Goal: Find specific fact: Find specific fact

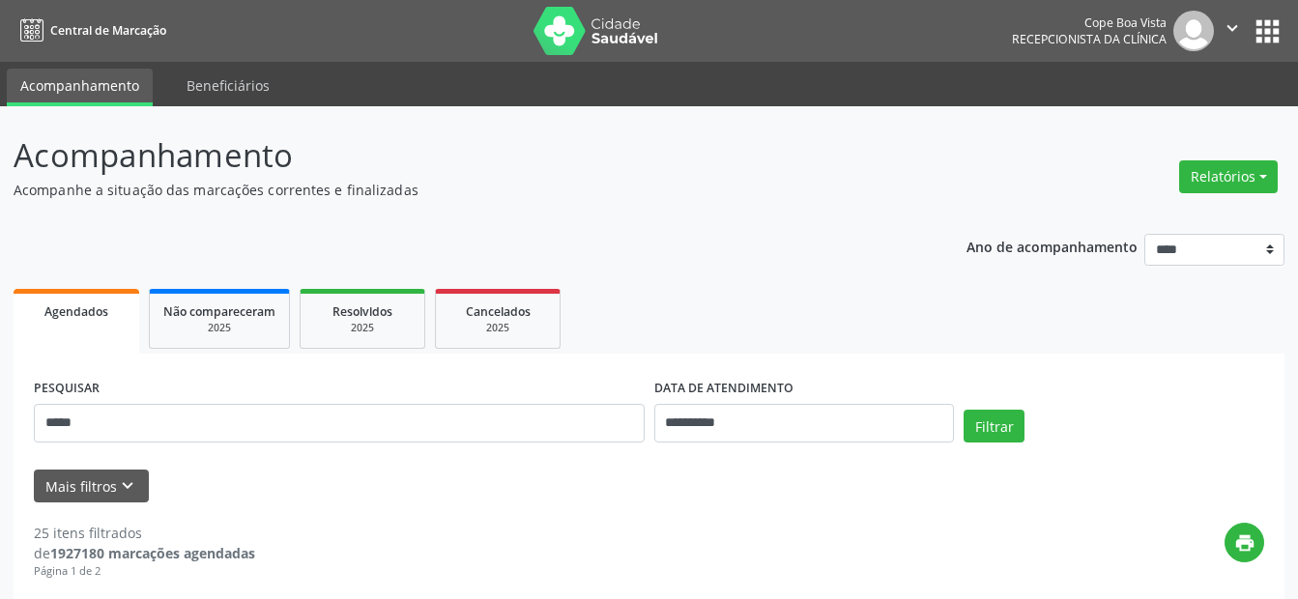
type input "*****"
click at [963, 410] on button "Filtrar" at bounding box center [993, 426] width 61 height 33
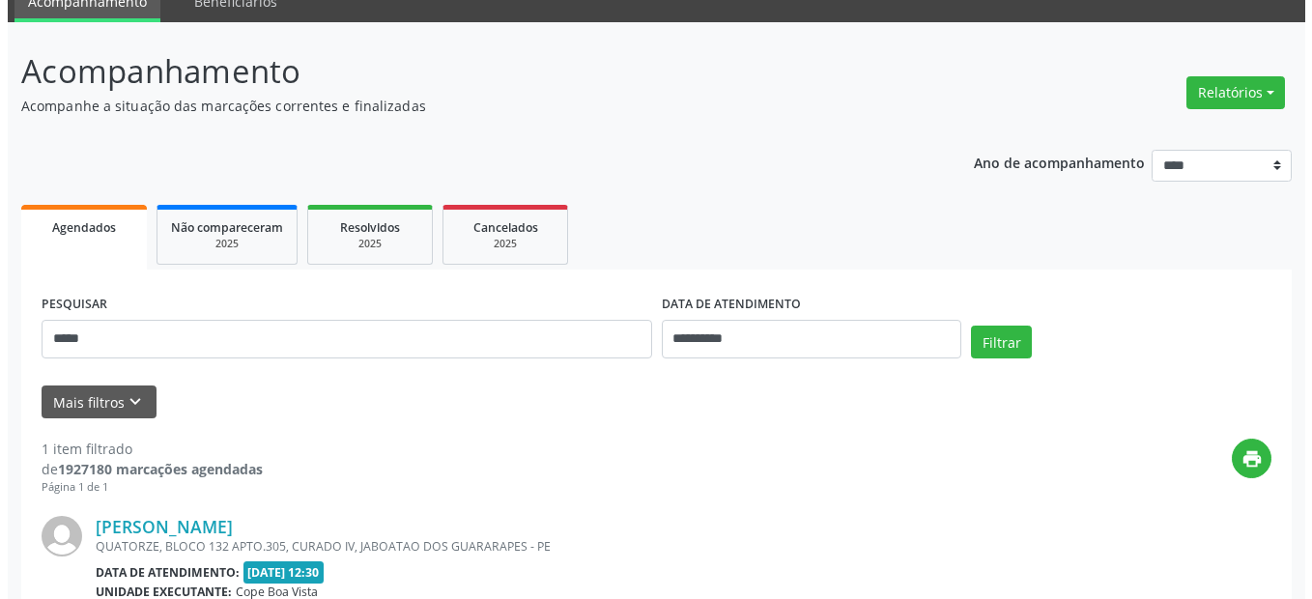
scroll to position [309, 0]
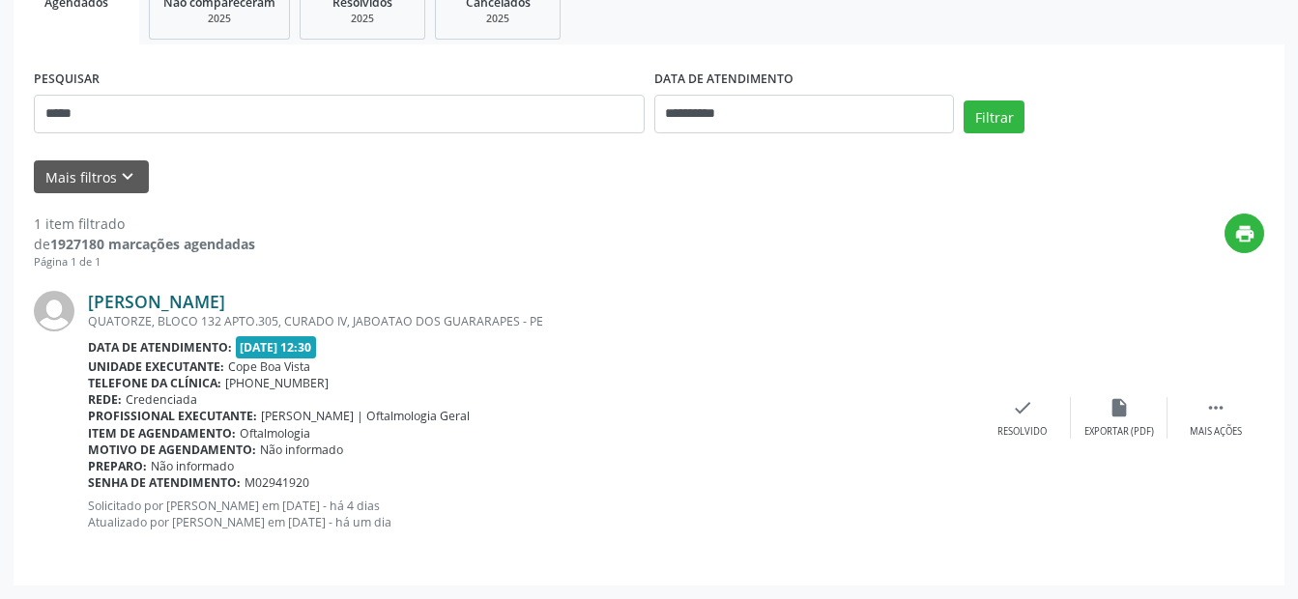
click at [225, 305] on link "[PERSON_NAME]" at bounding box center [156, 301] width 137 height 21
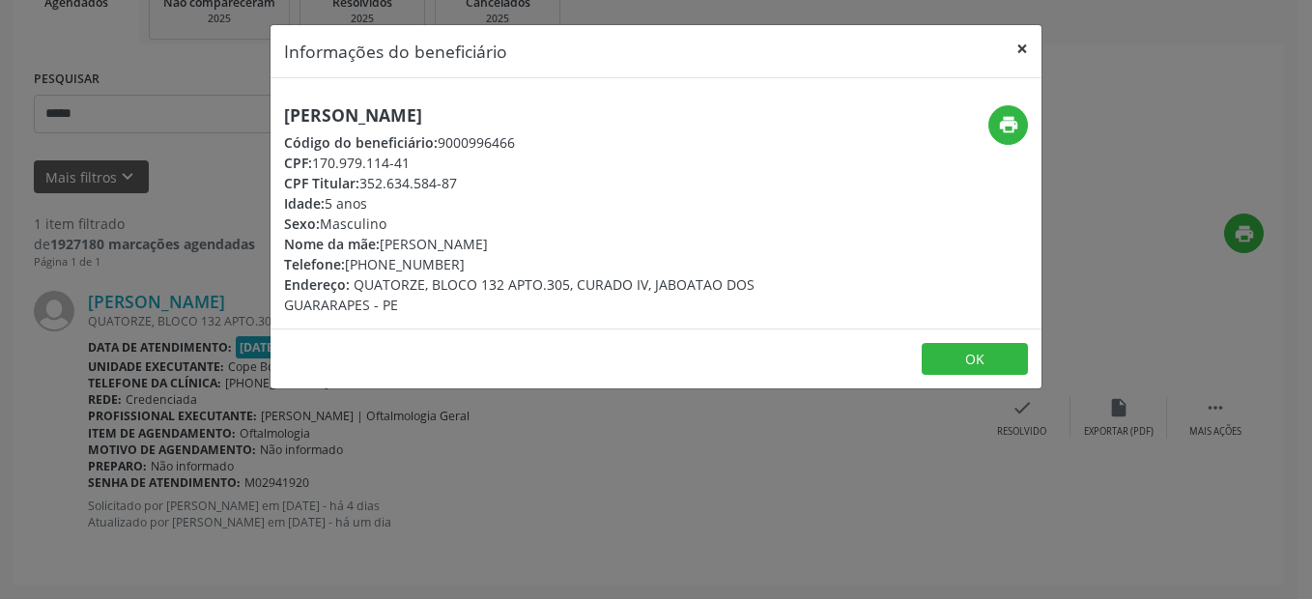
click at [1019, 47] on button "×" at bounding box center [1022, 48] width 39 height 47
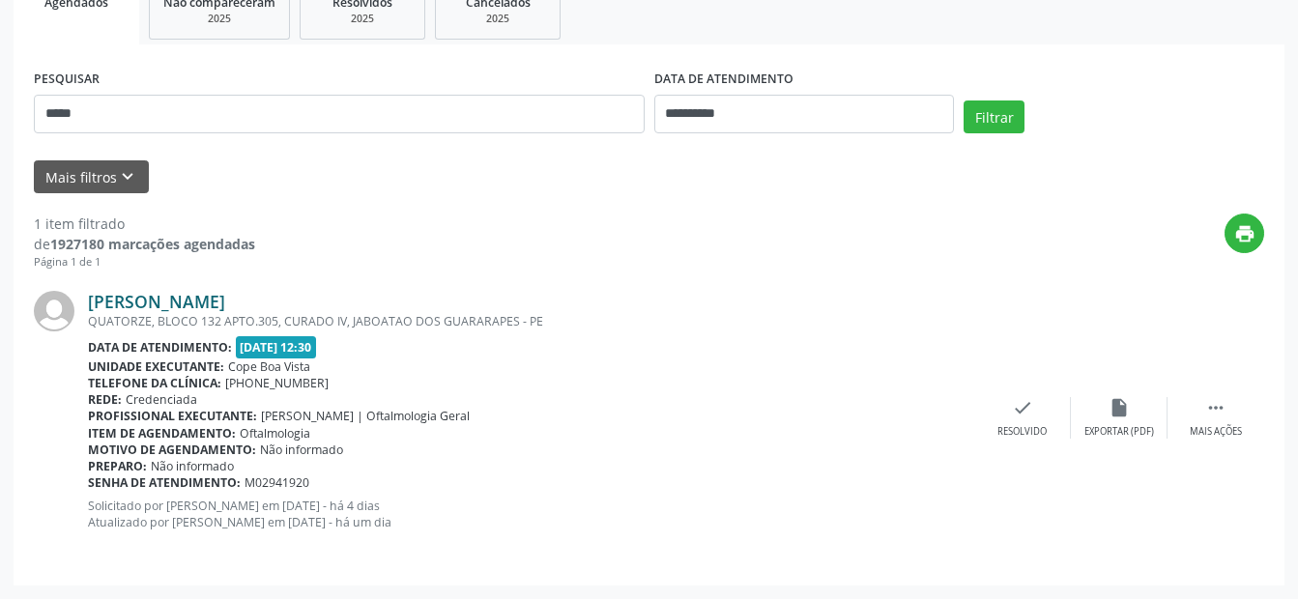
click at [219, 303] on link "[PERSON_NAME]" at bounding box center [156, 301] width 137 height 21
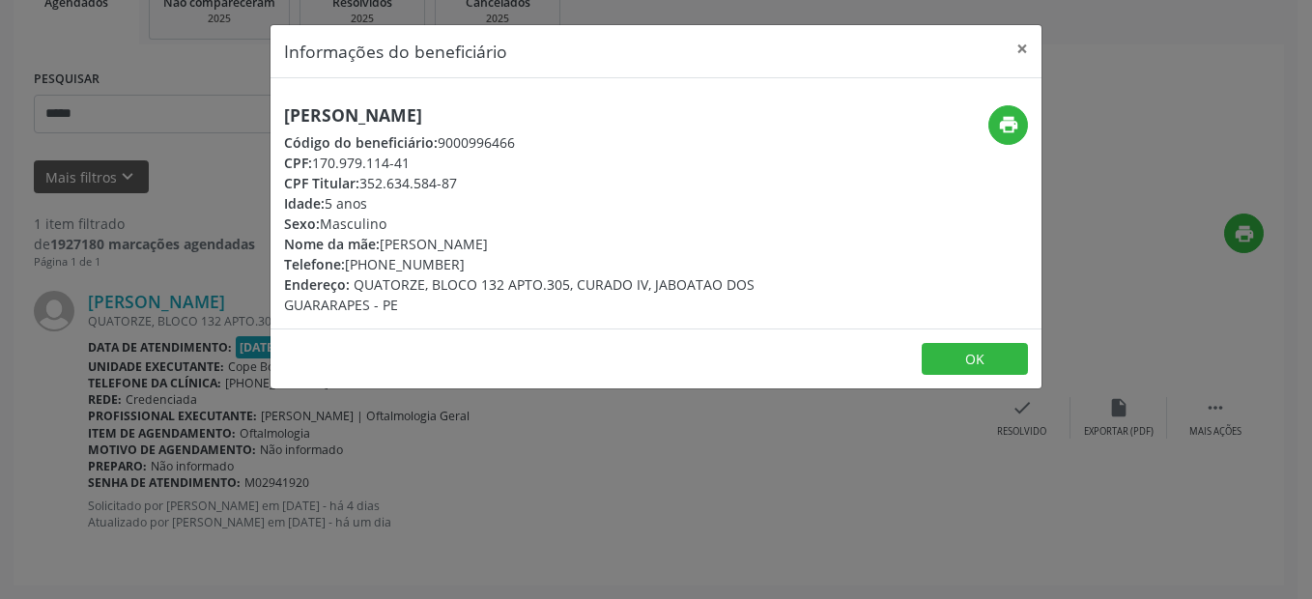
click at [440, 113] on h5 "[PERSON_NAME]" at bounding box center [527, 115] width 487 height 20
drag, startPoint x: 376, startPoint y: 263, endPoint x: 445, endPoint y: 259, distance: 69.7
click at [445, 259] on div "Telefone: [PHONE_NUMBER]" at bounding box center [527, 264] width 487 height 20
copy div "99405-2608"
drag, startPoint x: 315, startPoint y: 160, endPoint x: 415, endPoint y: 166, distance: 100.7
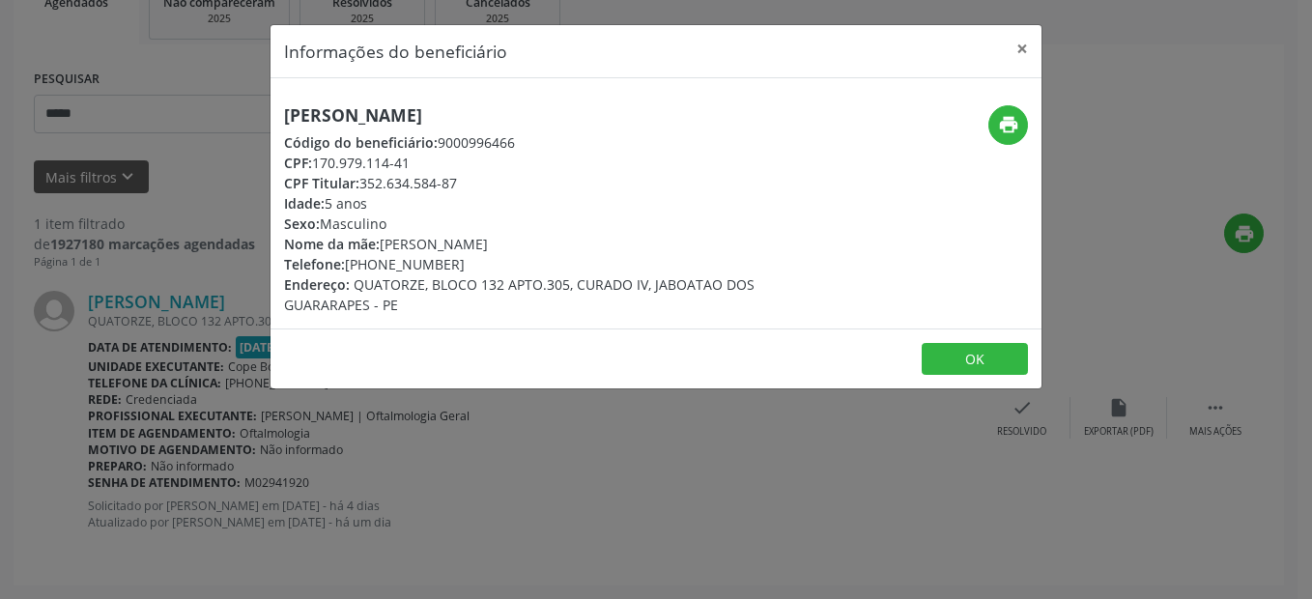
click at [415, 166] on div "CPF: 170.979.114-41" at bounding box center [527, 163] width 487 height 20
click at [285, 117] on h5 "[PERSON_NAME]" at bounding box center [527, 115] width 487 height 20
drag, startPoint x: 312, startPoint y: 165, endPoint x: 353, endPoint y: 164, distance: 40.6
click at [353, 164] on div "CPF: 170.979.114-41" at bounding box center [527, 163] width 487 height 20
drag, startPoint x: 353, startPoint y: 164, endPoint x: 363, endPoint y: 186, distance: 23.8
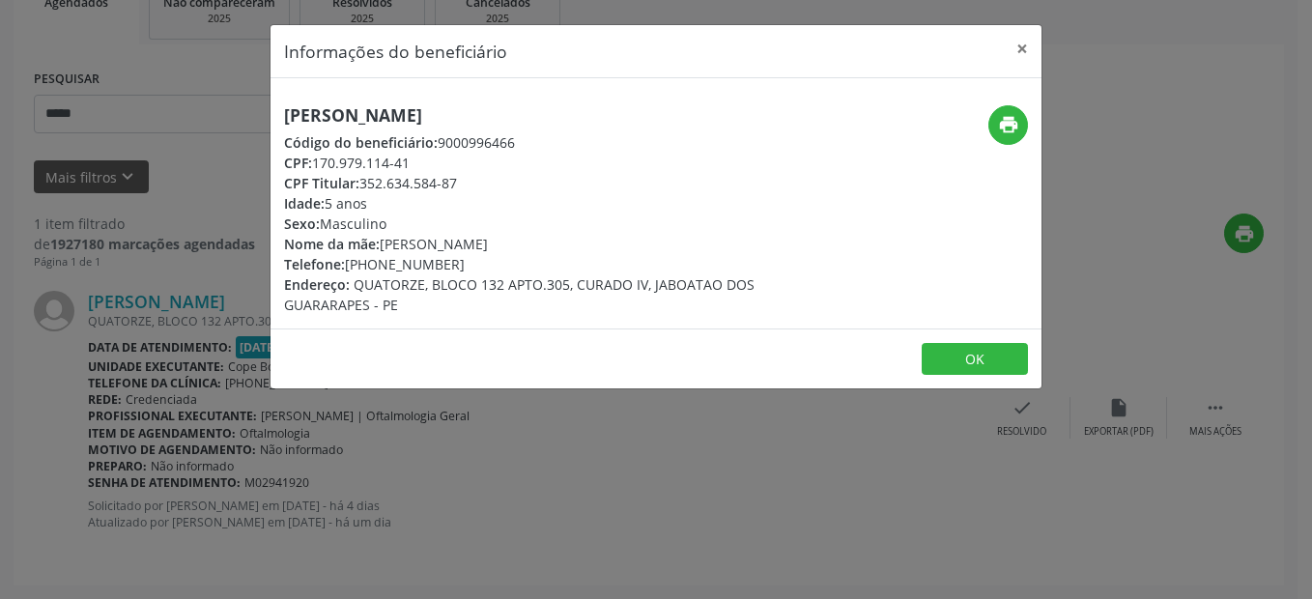
click at [363, 186] on div "CPF Titular: 352.634.584-87" at bounding box center [527, 183] width 487 height 20
